Goal: Task Accomplishment & Management: Use online tool/utility

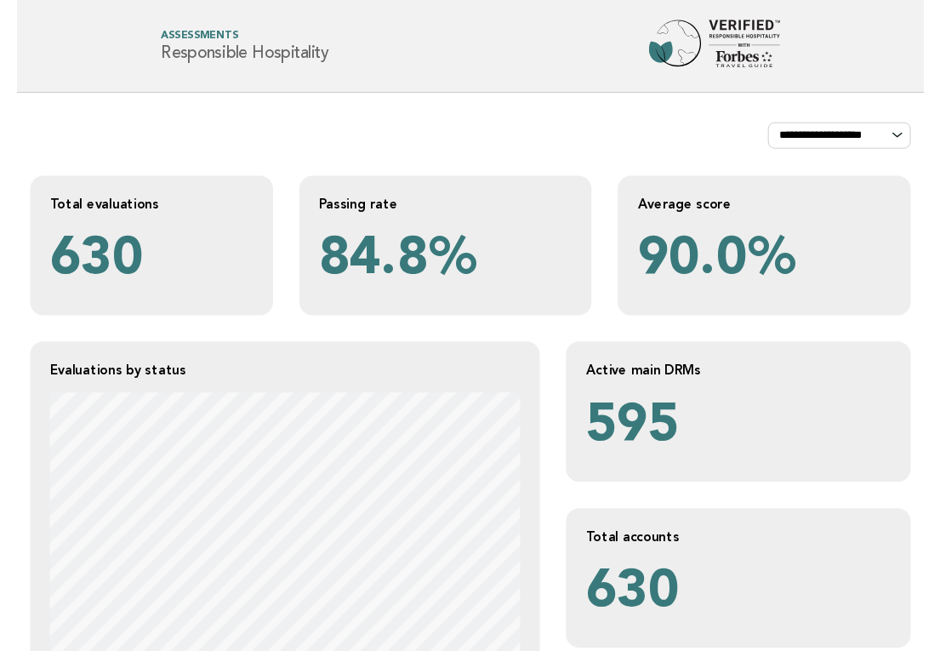
scroll to position [375, 0]
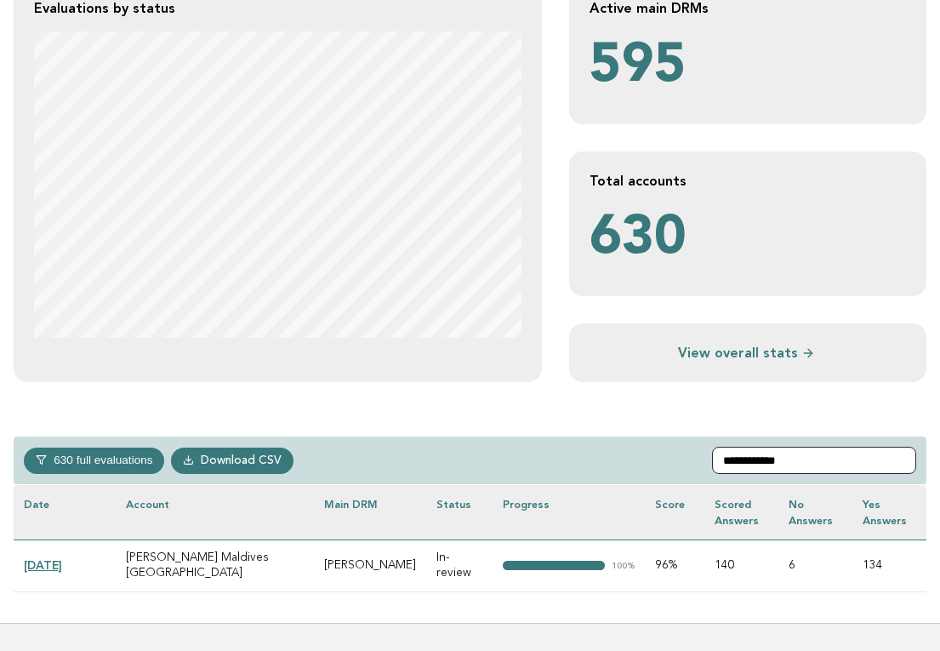
type input "**********"
click at [62, 558] on link "[DATE]" at bounding box center [43, 565] width 38 height 14
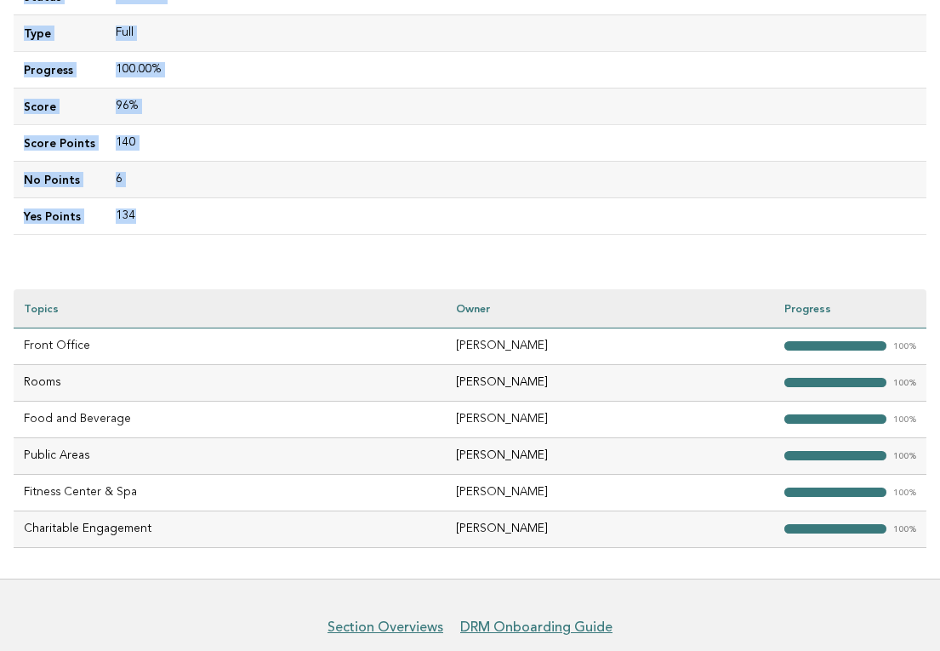
scroll to position [416, 0]
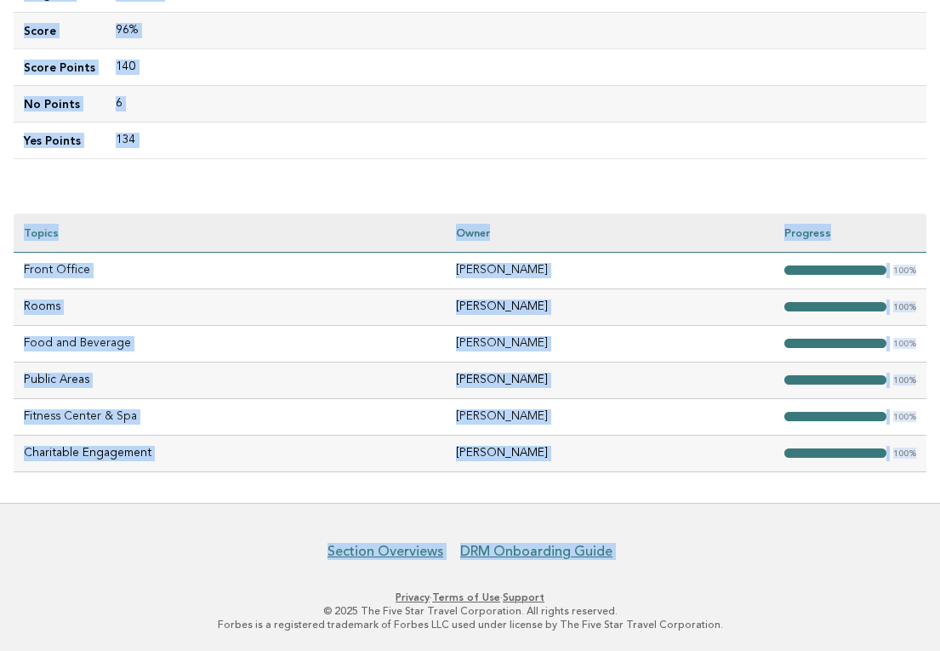
drag, startPoint x: 26, startPoint y: 263, endPoint x: 581, endPoint y: 534, distance: 618.5
click at [581, 548] on body "Forbes Travel Guide Assessments Responsible Hospitality Evaluations Evaluation …" at bounding box center [470, 118] width 940 height 1069
click at [683, 205] on div "Evaluations Evaluation details Evaluation 93f72405-4330-4afc-bb5f-89c7f188c8cf …" at bounding box center [470, 91] width 940 height 823
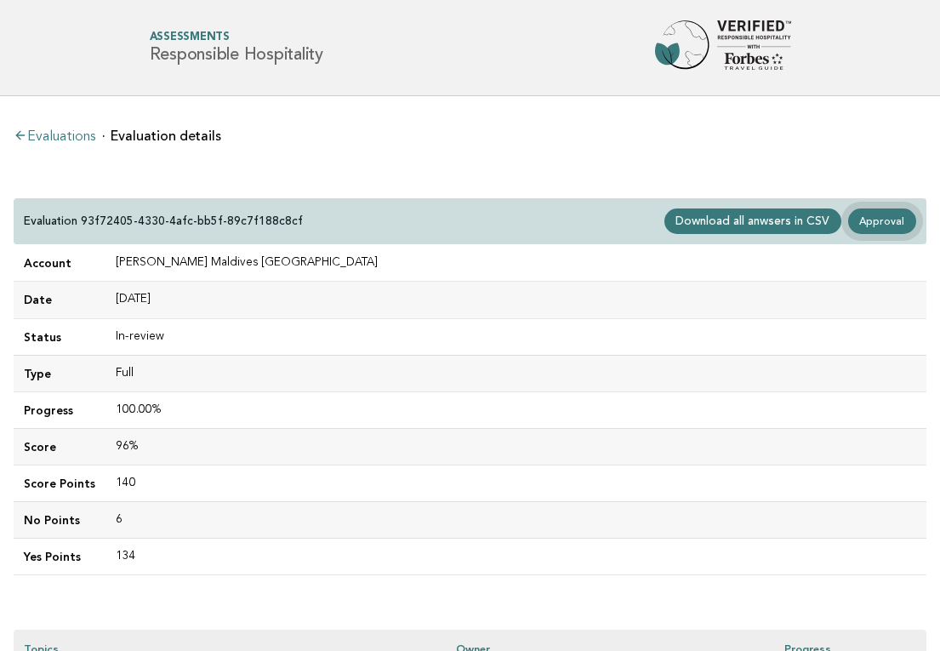
scroll to position [0, 0]
click at [884, 222] on link "Approval" at bounding box center [882, 221] width 68 height 26
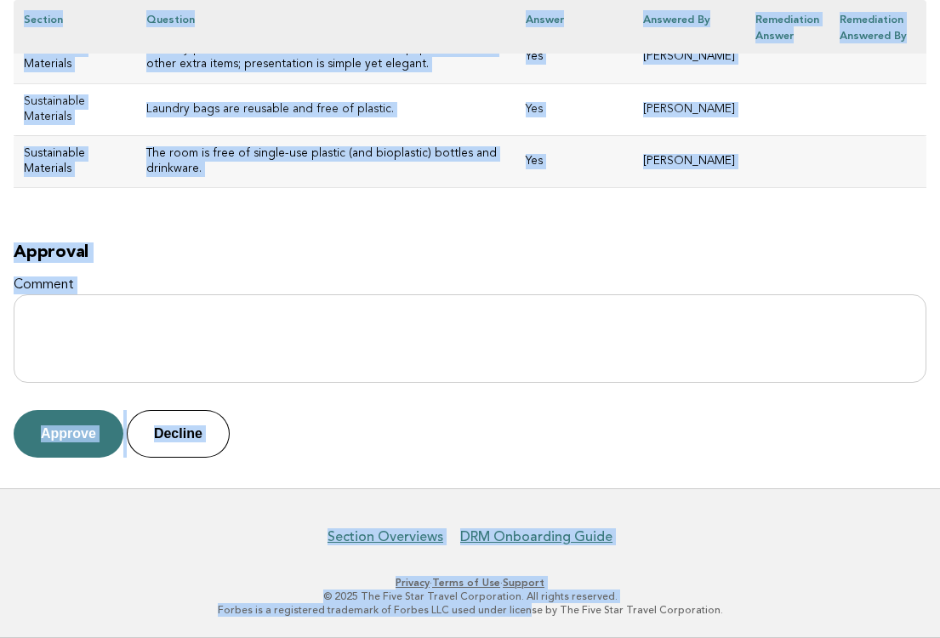
scroll to position [11369, 0]
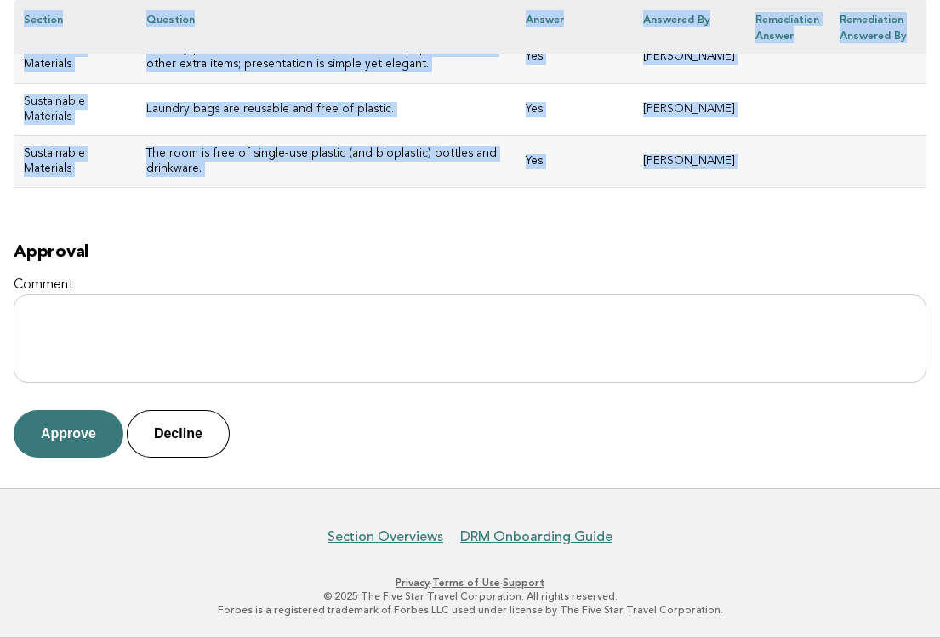
drag, startPoint x: 26, startPoint y: 214, endPoint x: 642, endPoint y: 230, distance: 616.3
copy div "Conrad Maldives Rangali Island Evaluation 93f72405-4330-4afc-bb5f-89c7f188c8cf …"
click at [79, 431] on button "Approve" at bounding box center [69, 434] width 110 height 48
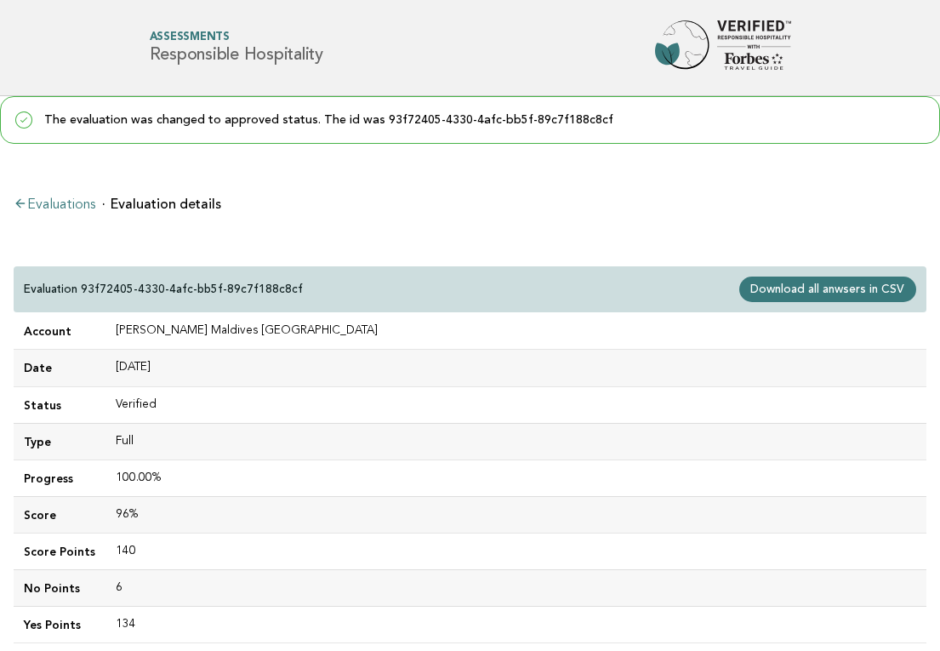
click at [60, 202] on link "Evaluations" at bounding box center [55, 205] width 82 height 14
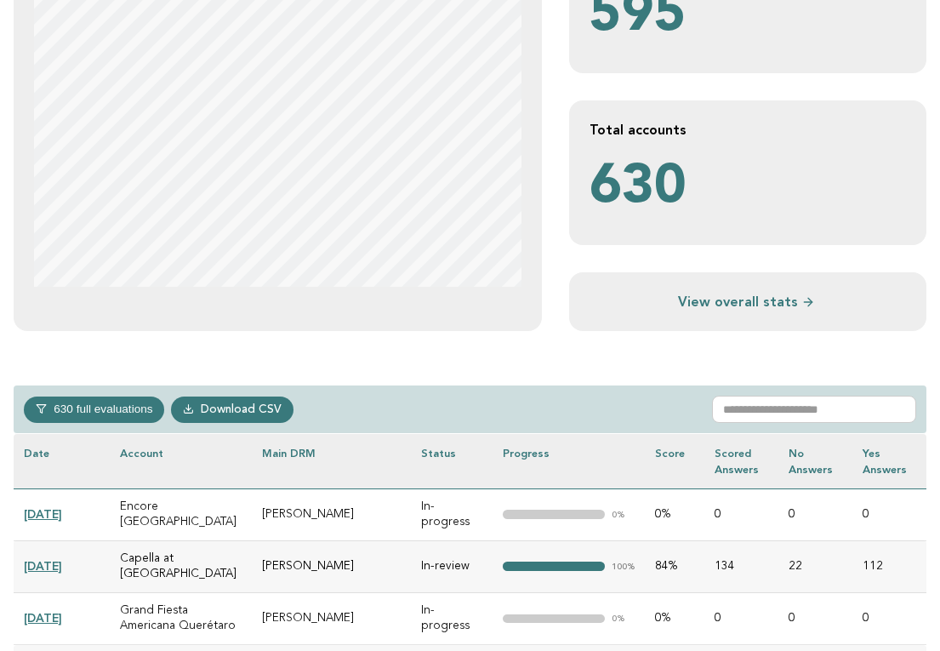
scroll to position [509, 0]
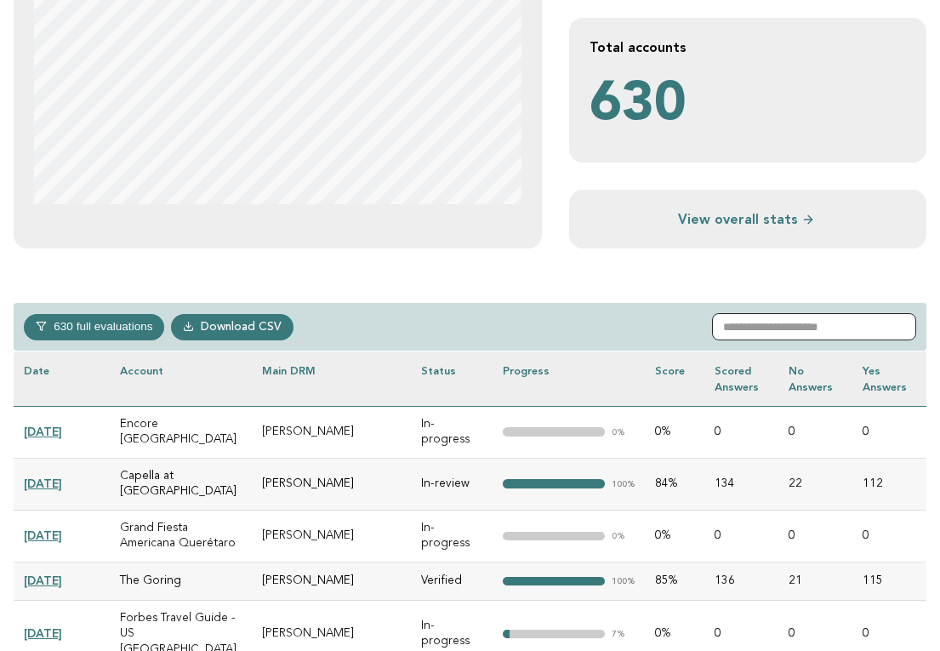
click at [751, 321] on input "text" at bounding box center [814, 326] width 204 height 27
paste input "**********"
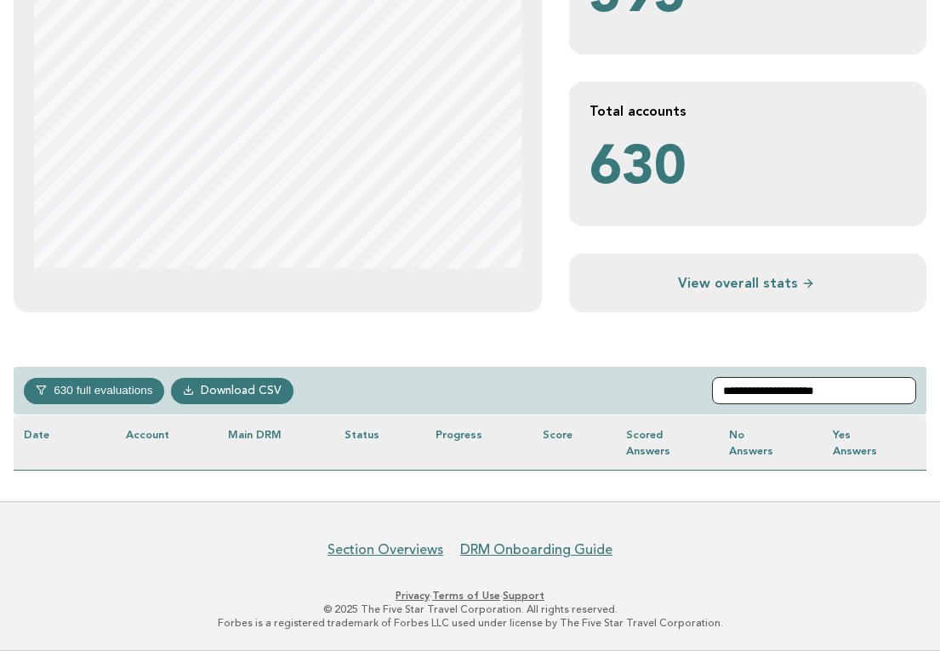
scroll to position [443, 0]
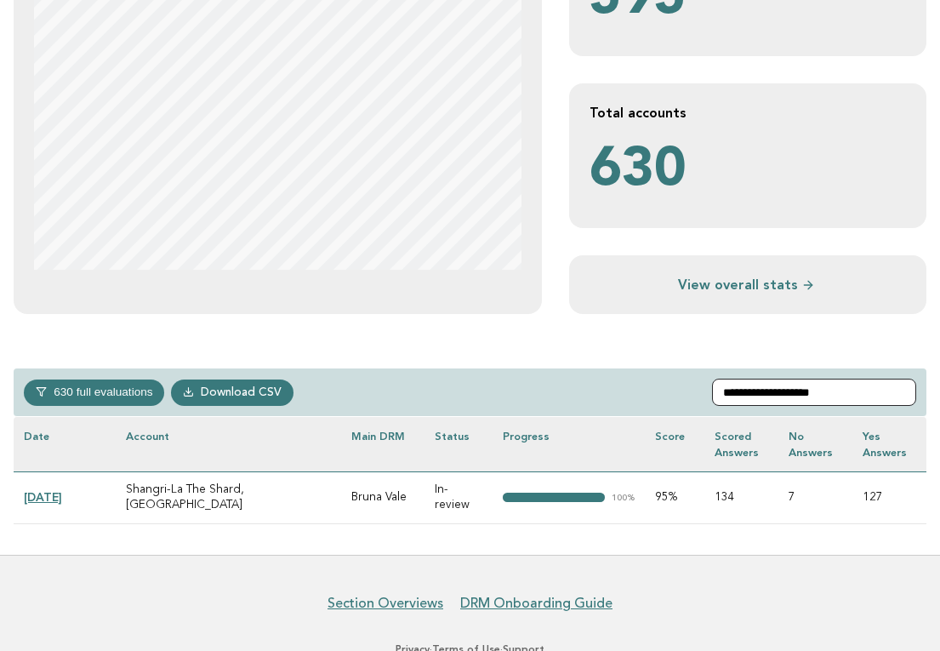
type input "**********"
click at [61, 490] on link "2025-04-01" at bounding box center [43, 497] width 38 height 14
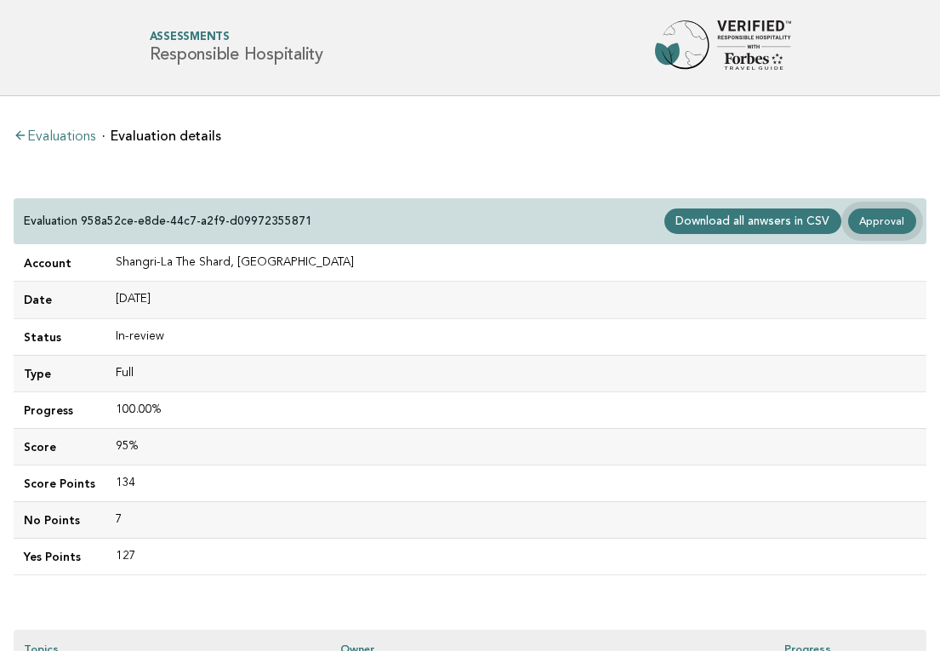
click at [878, 214] on link "Approval" at bounding box center [882, 221] width 68 height 26
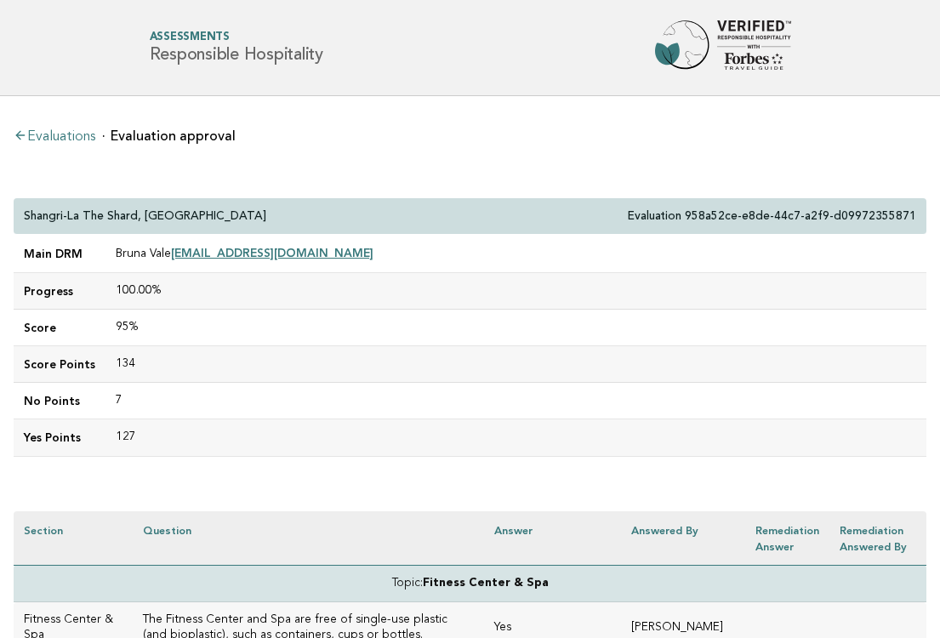
click at [15, 209] on div "Shangri-La The Shard, [GEOGRAPHIC_DATA] Evaluation 958a52ce-e8de-44c7-a2f9-d099…" at bounding box center [470, 216] width 913 height 37
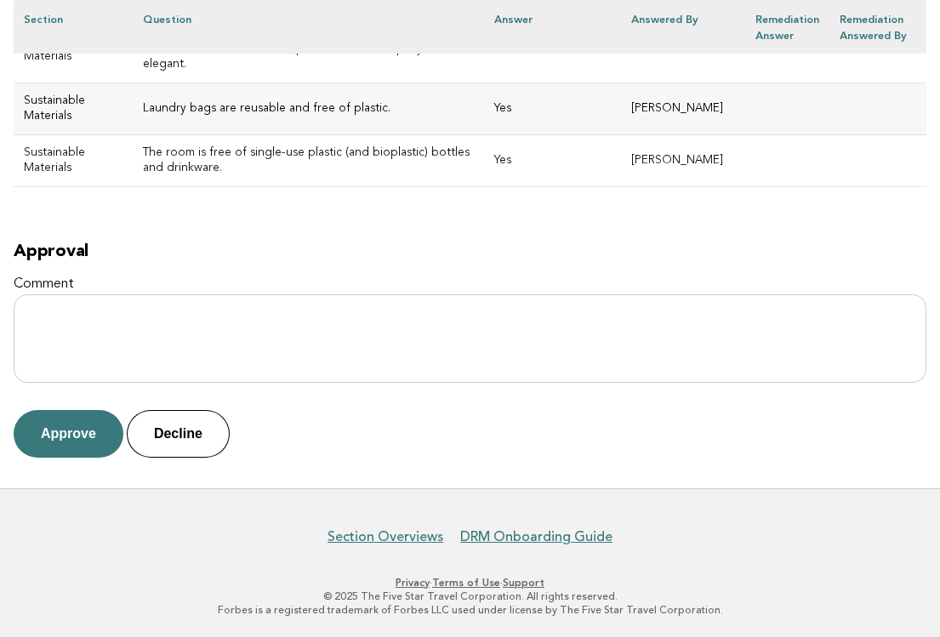
scroll to position [11029, 0]
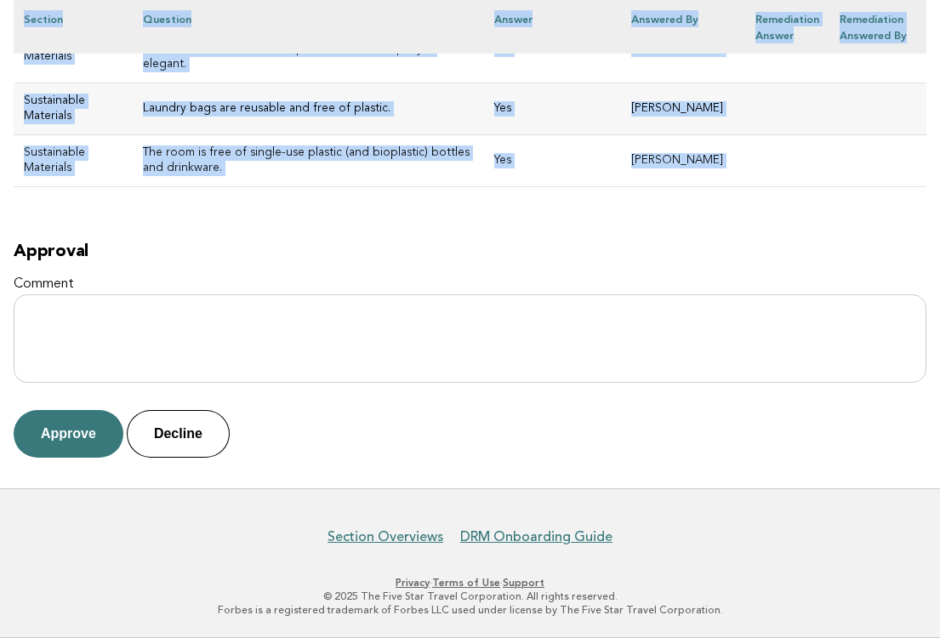
drag, startPoint x: 25, startPoint y: 209, endPoint x: 590, endPoint y: 220, distance: 565.2
copy div "Shangri-La The Shard, London Evaluation 958a52ce-e8de-44c7-a2f9-d09972355871 Ma…"
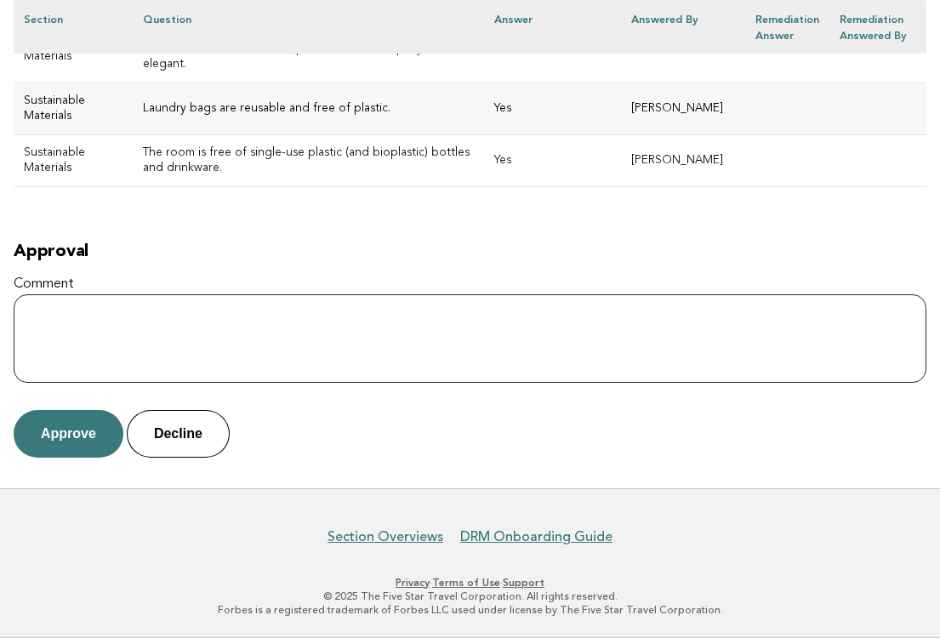
click at [150, 322] on textarea "Comment" at bounding box center [470, 338] width 913 height 89
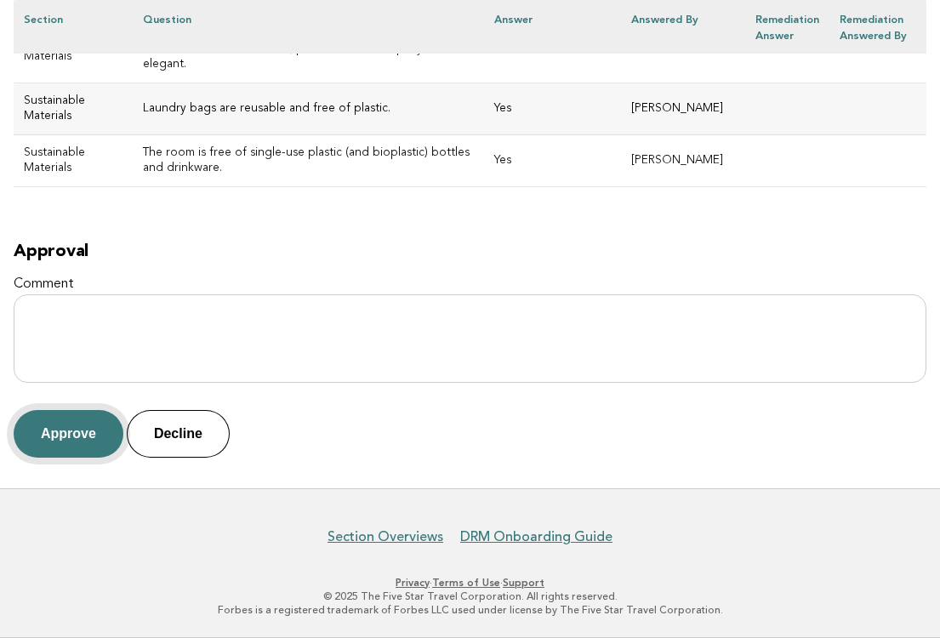
click at [66, 451] on button "Approve" at bounding box center [69, 434] width 110 height 48
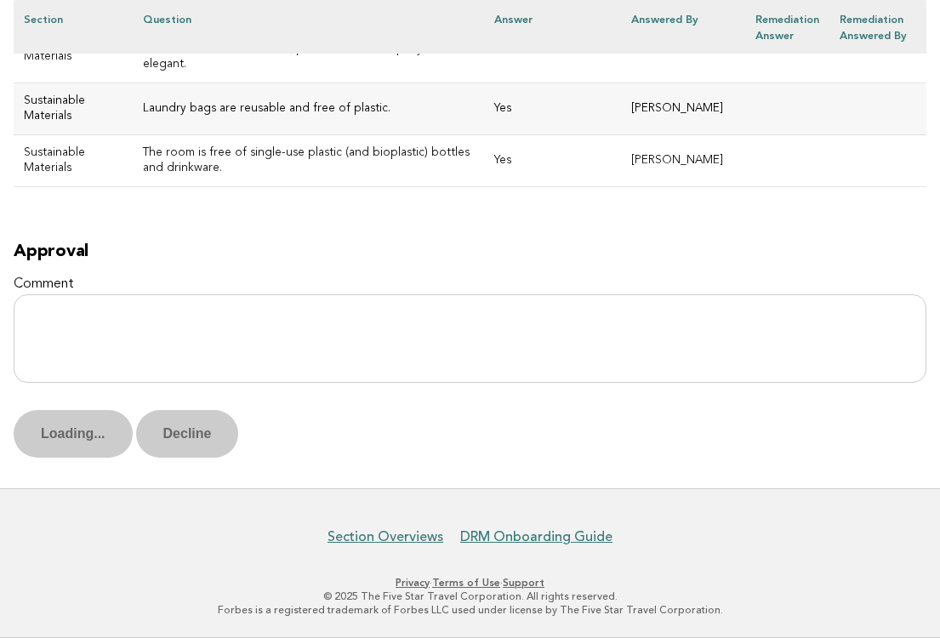
click at [66, 438] on p "Loading... Decline" at bounding box center [470, 434] width 913 height 48
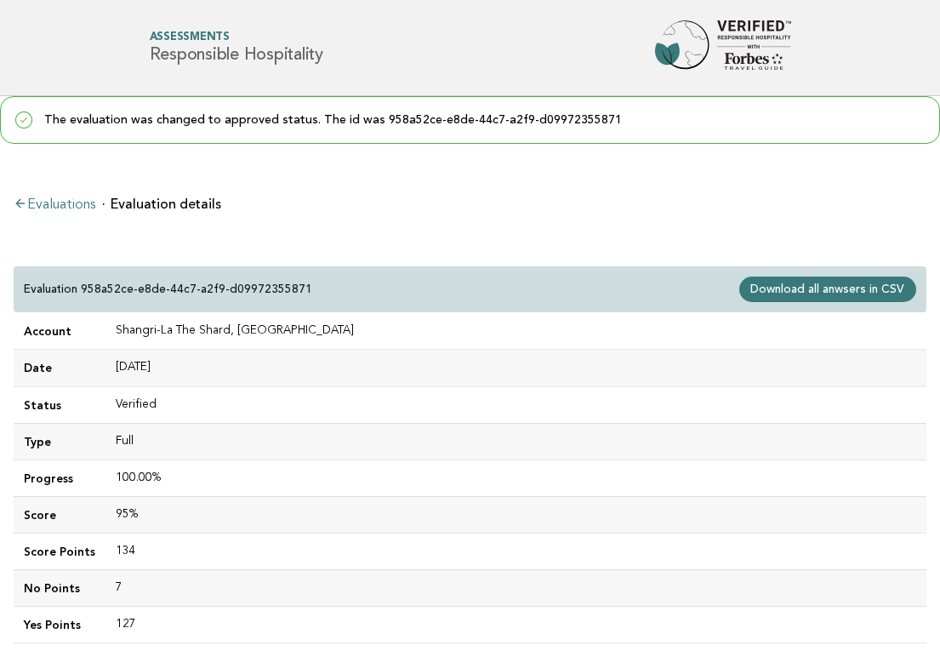
click at [66, 204] on link "Evaluations" at bounding box center [55, 205] width 82 height 14
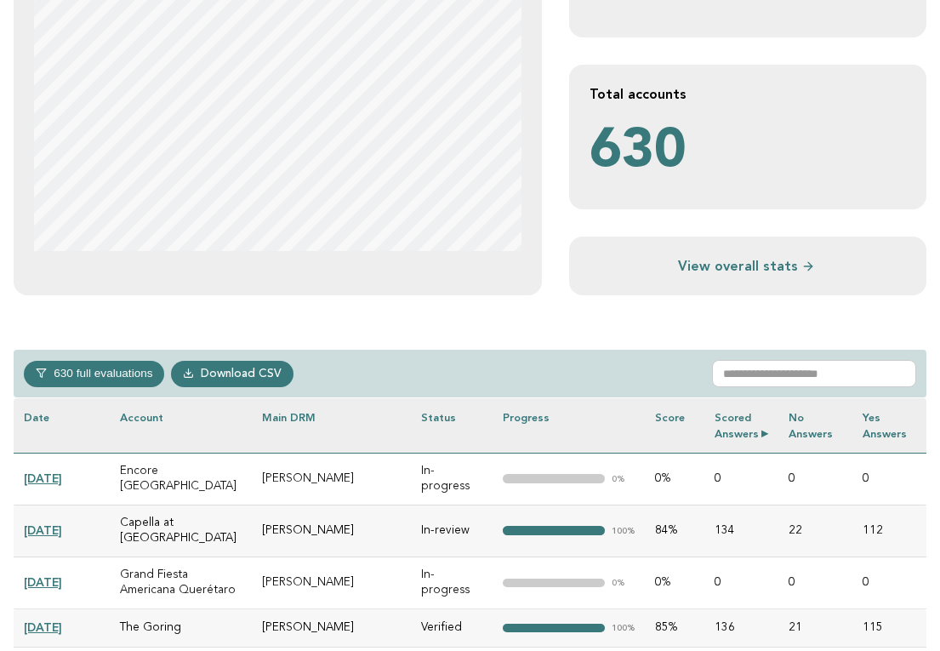
scroll to position [493, 0]
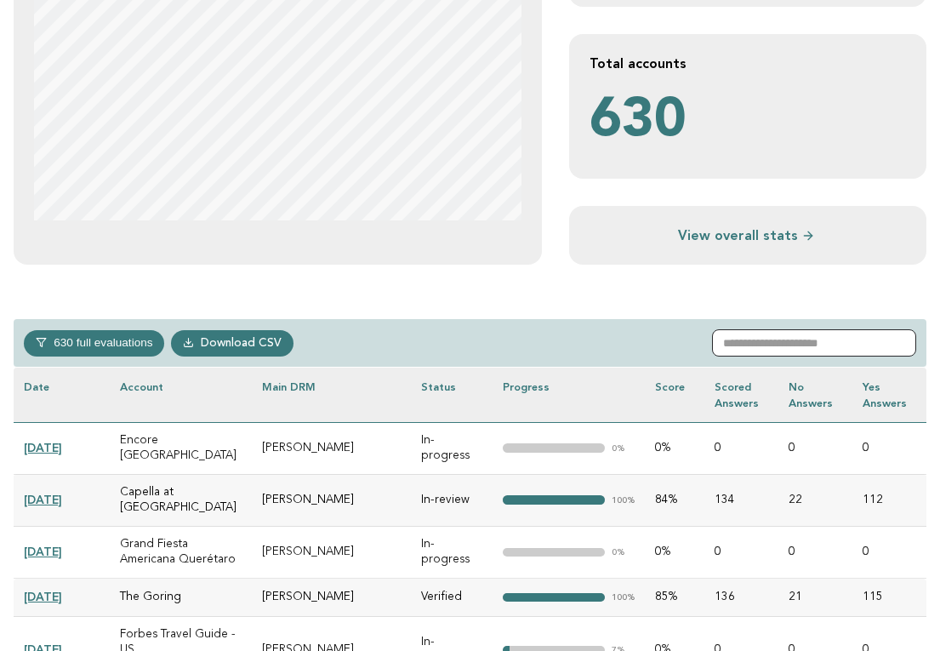
click at [765, 344] on input "text" at bounding box center [814, 342] width 204 height 27
paste input "**********"
type input "**********"
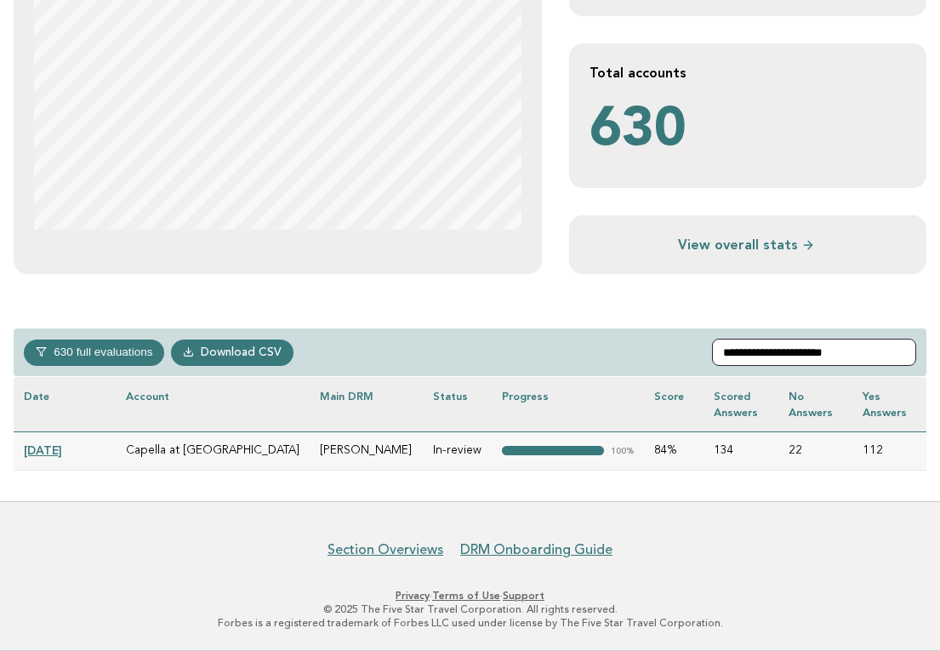
scroll to position [482, 0]
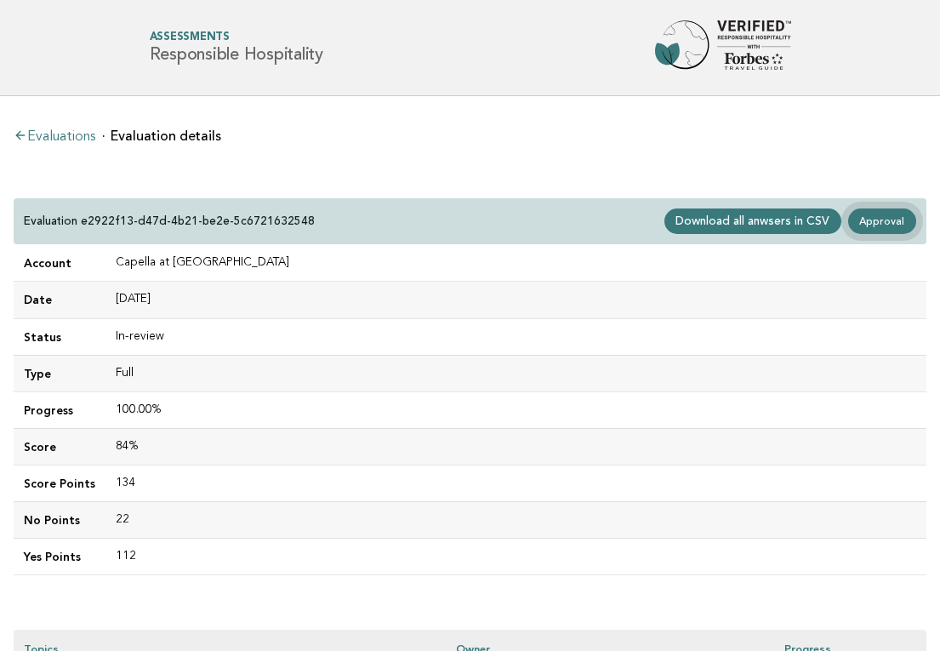
click at [888, 221] on link "Approval" at bounding box center [882, 221] width 68 height 26
click at [335, 427] on td "100.00%" at bounding box center [516, 409] width 821 height 37
